Goal: Information Seeking & Learning: Find specific page/section

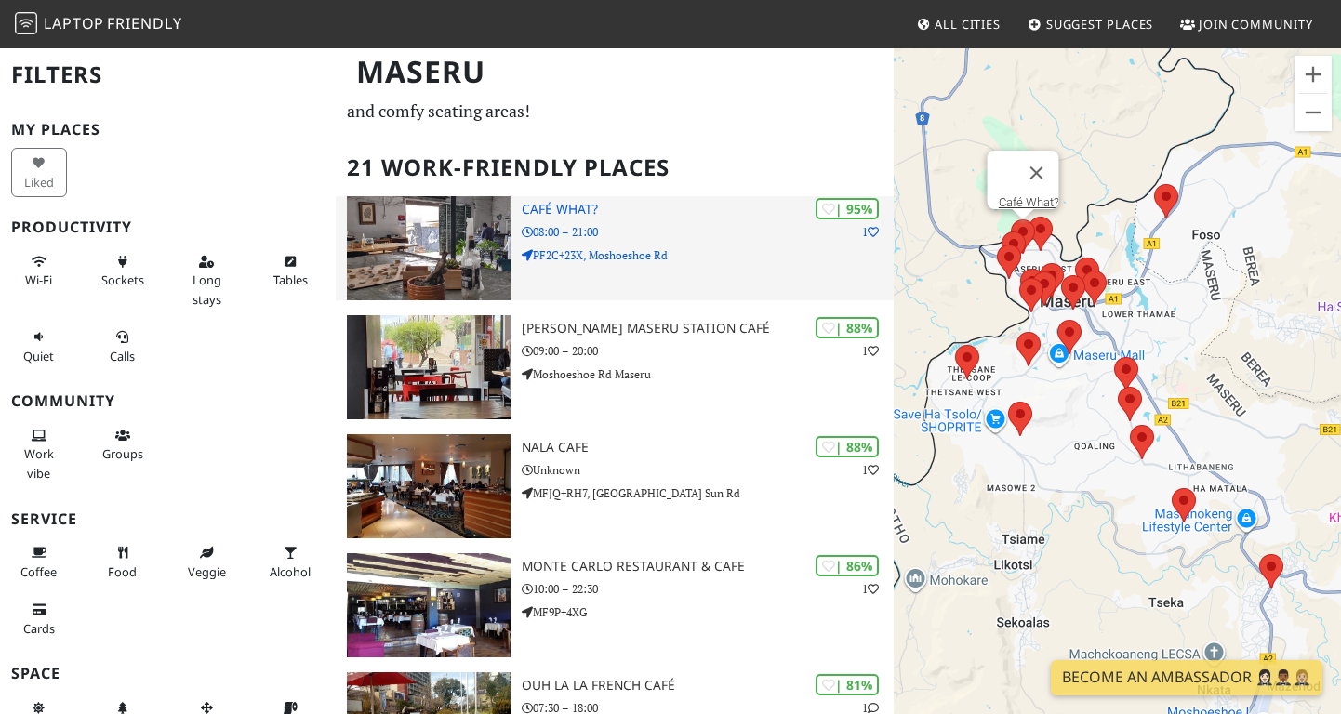
scroll to position [100, 0]
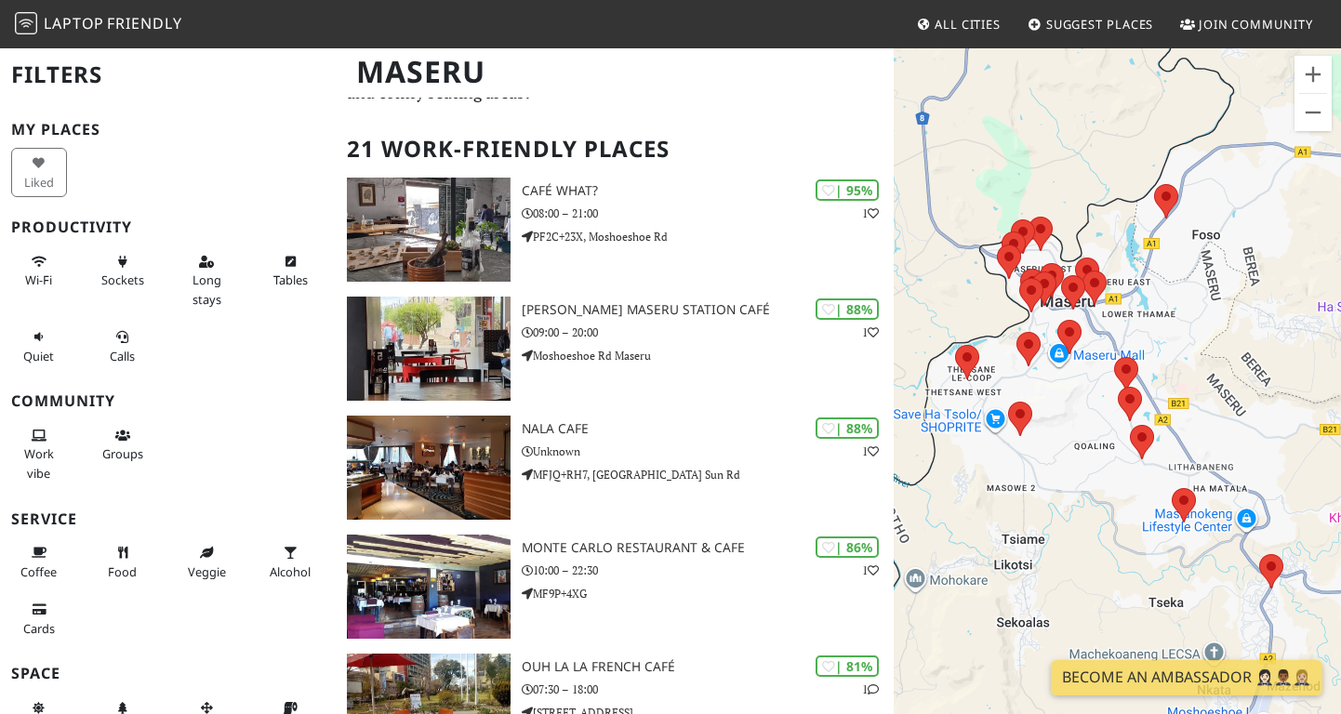
click at [833, 108] on div "Maseru" at bounding box center [670, 83] width 1341 height 73
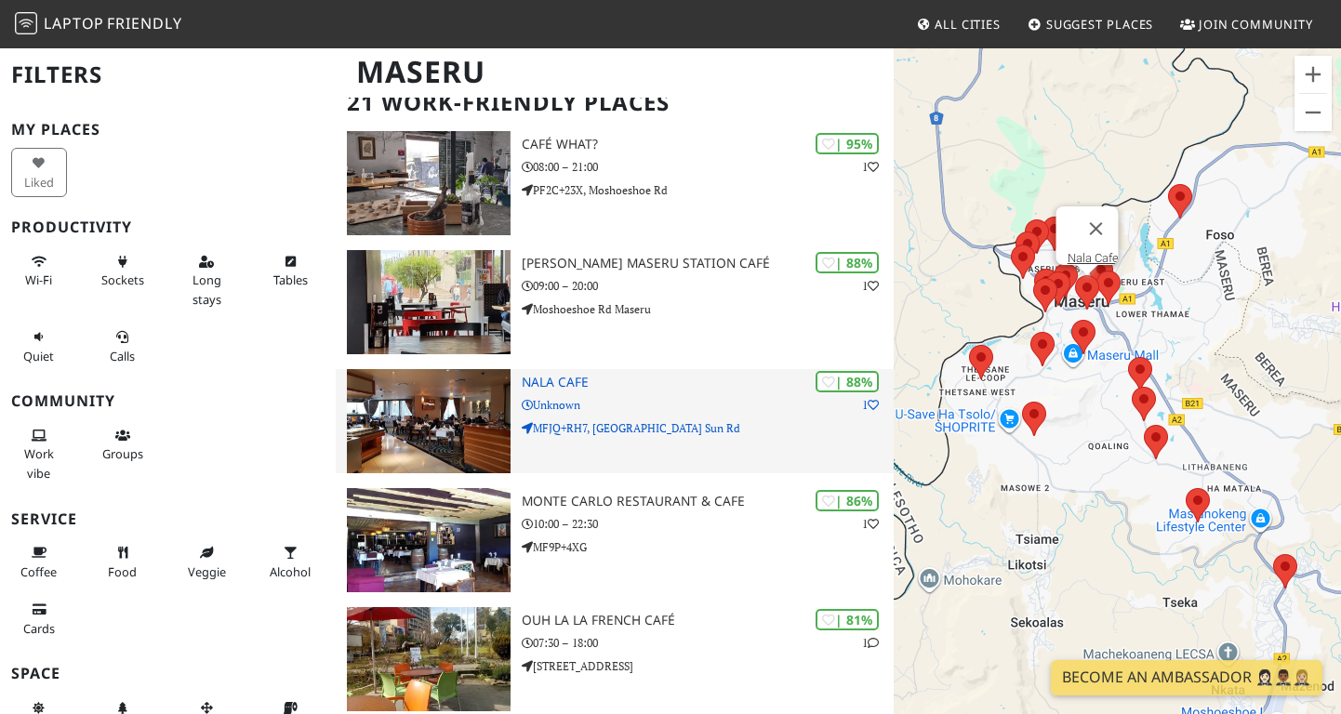
scroll to position [102, 0]
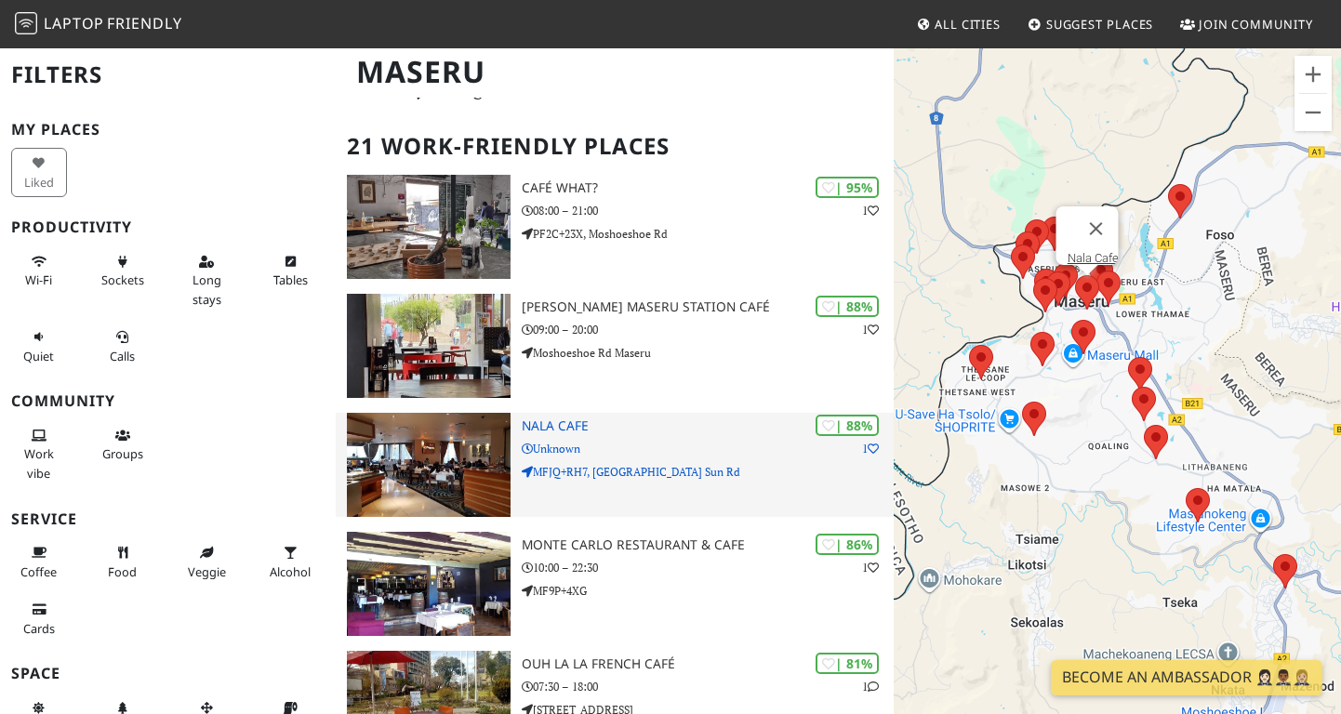
click at [552, 429] on h3 "Nala Cafe" at bounding box center [708, 427] width 373 height 16
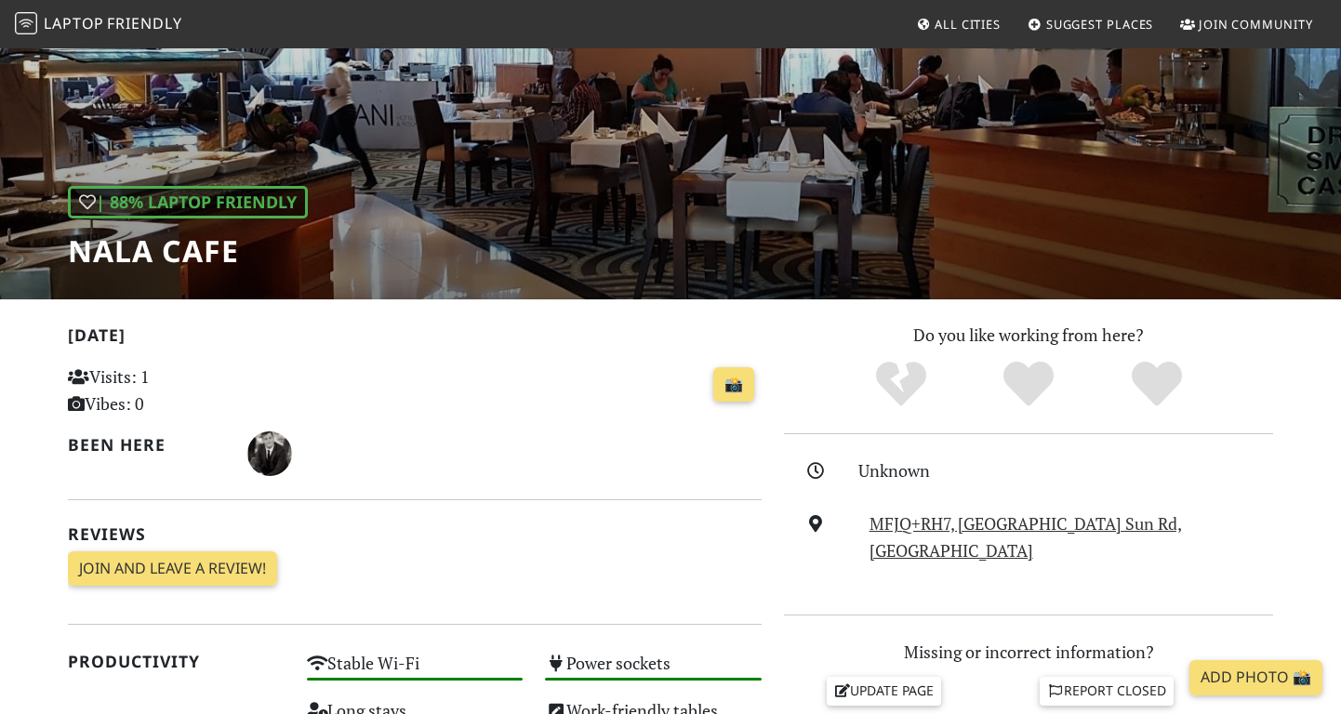
scroll to position [25, 0]
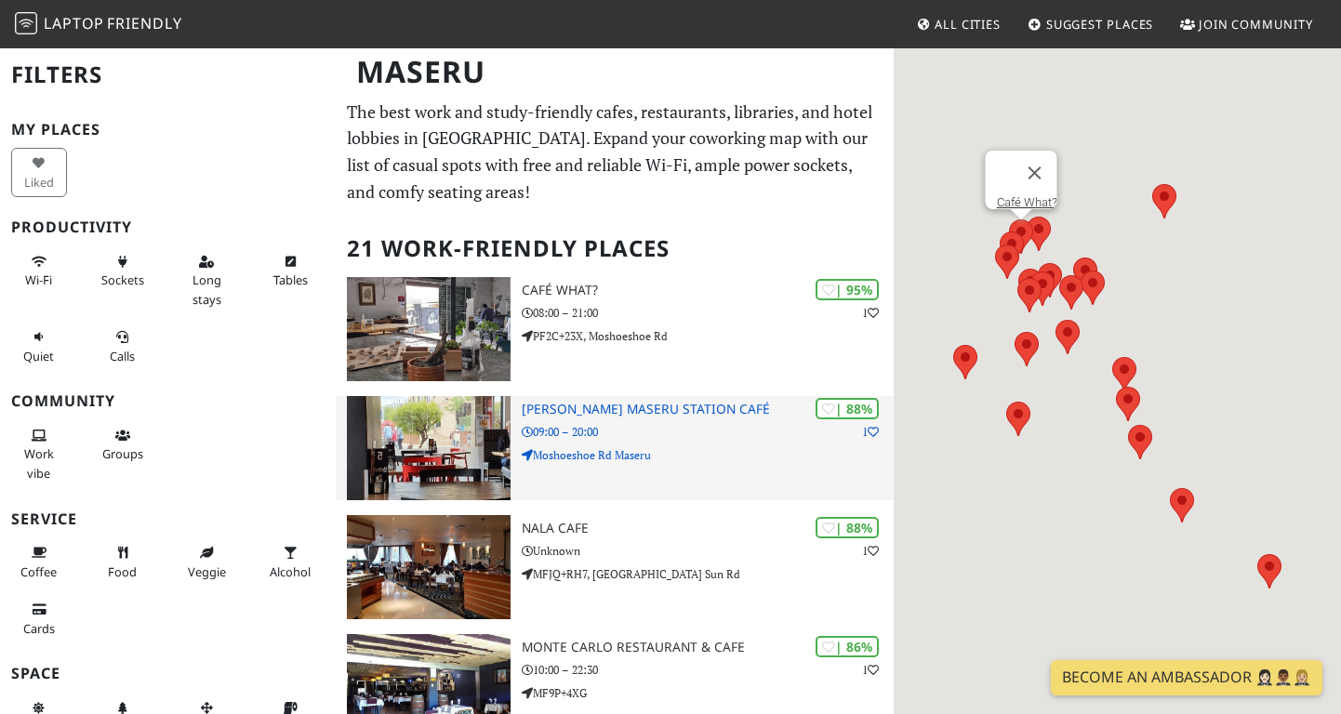
scroll to position [102, 0]
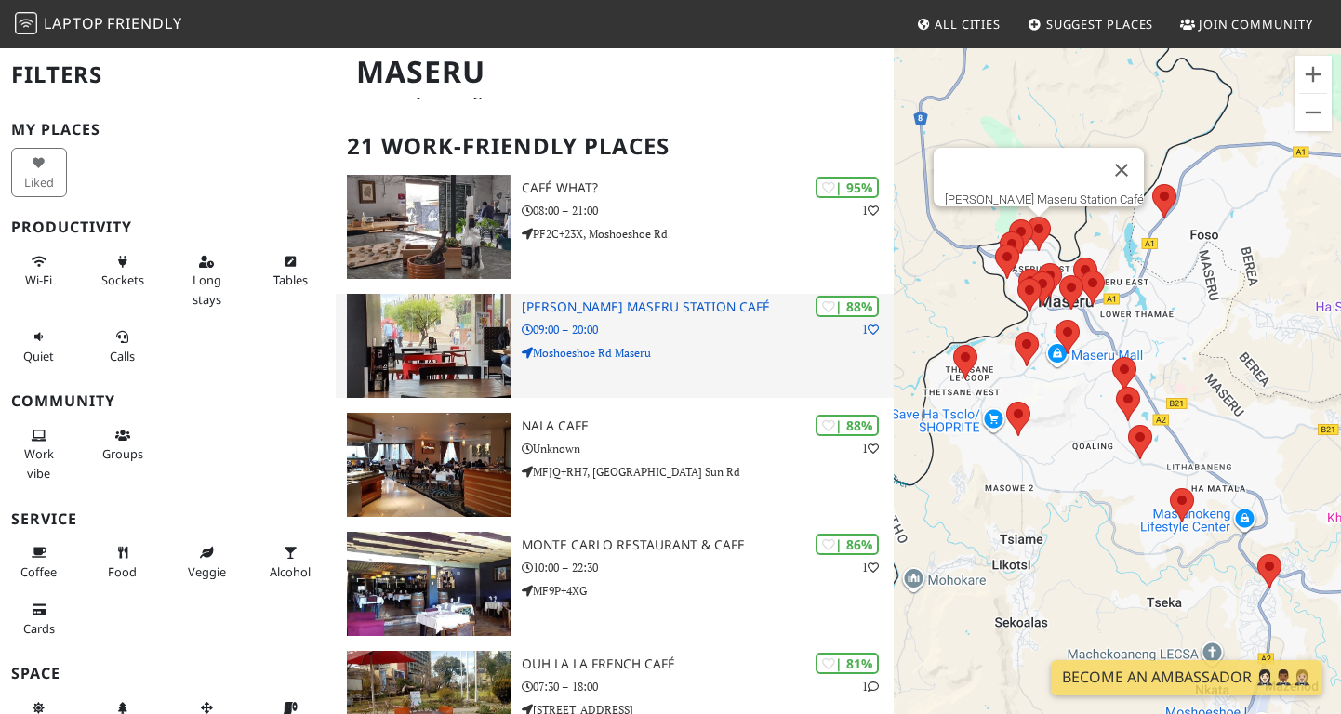
click at [593, 307] on h3 "[PERSON_NAME] Maseru Station Café" at bounding box center [708, 308] width 373 height 16
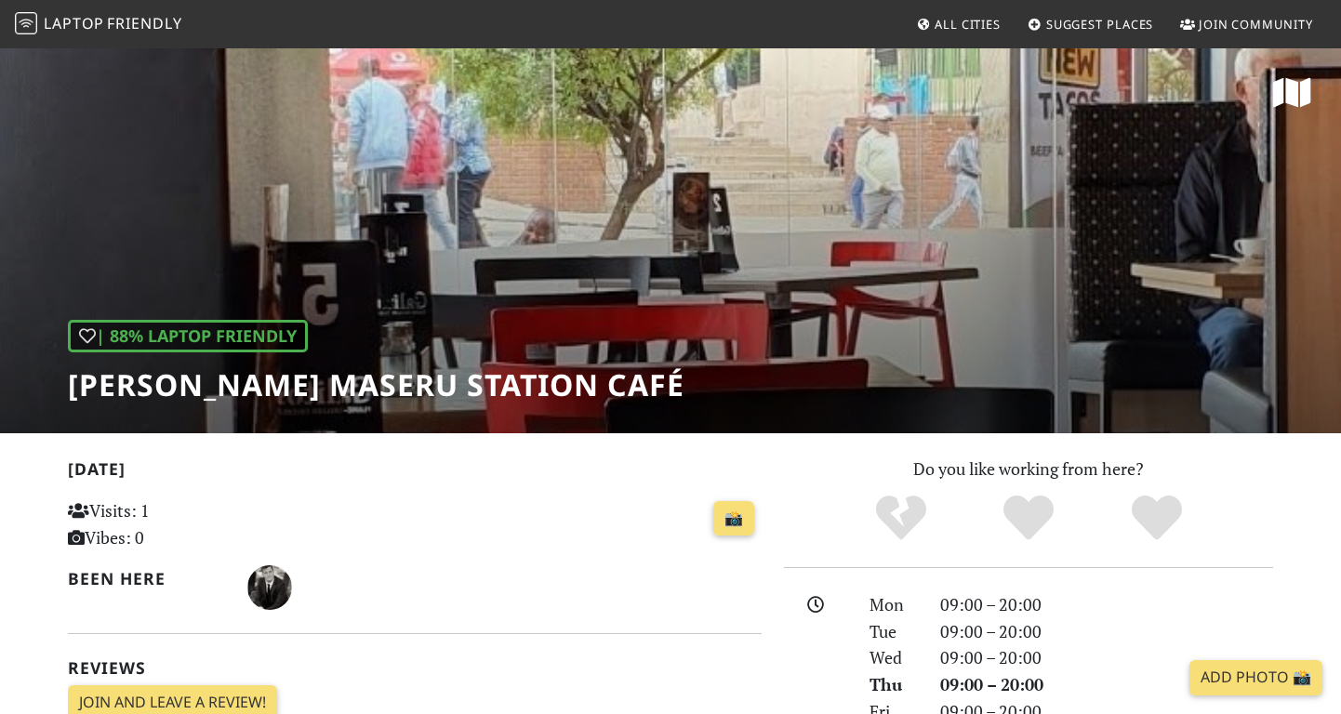
click at [280, 389] on h1 "[PERSON_NAME] Maseru Station Café" at bounding box center [376, 384] width 617 height 35
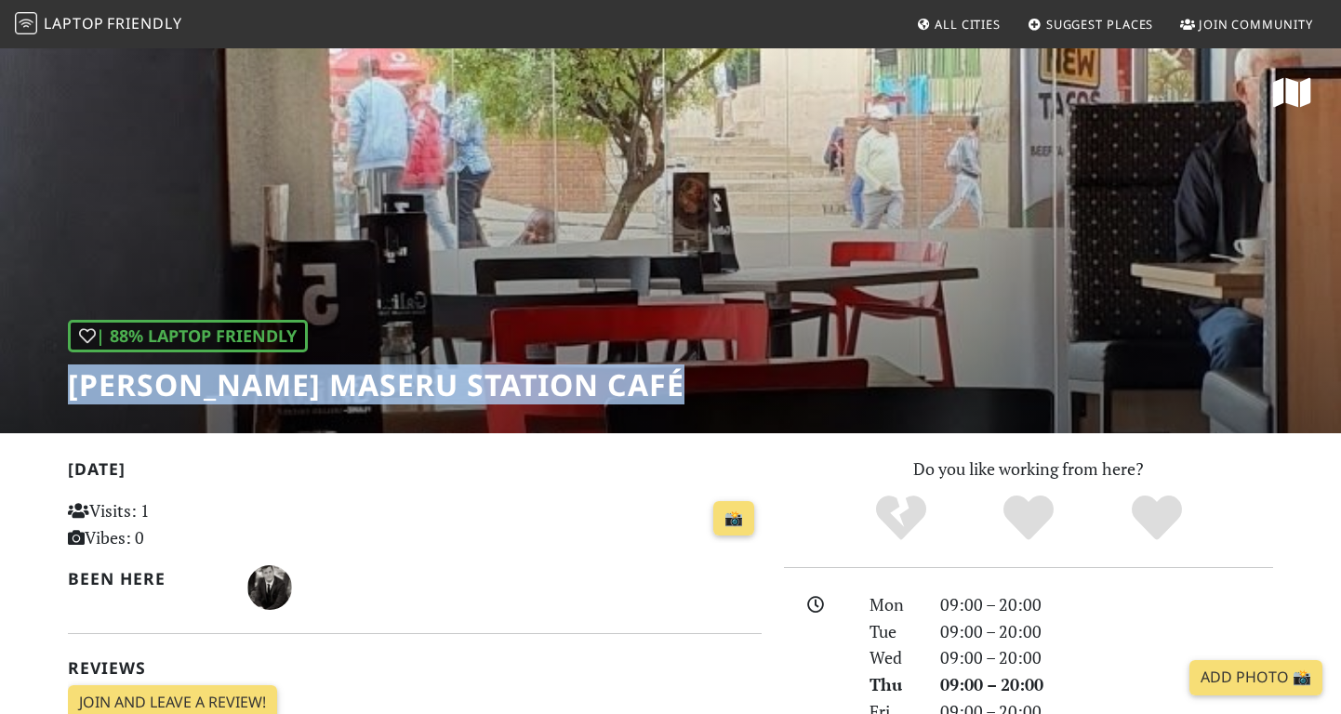
click at [280, 389] on h1 "[PERSON_NAME] Maseru Station Café" at bounding box center [376, 384] width 617 height 35
copy div "[PERSON_NAME] Maseru Station Café"
